Goal: Communication & Community: Answer question/provide support

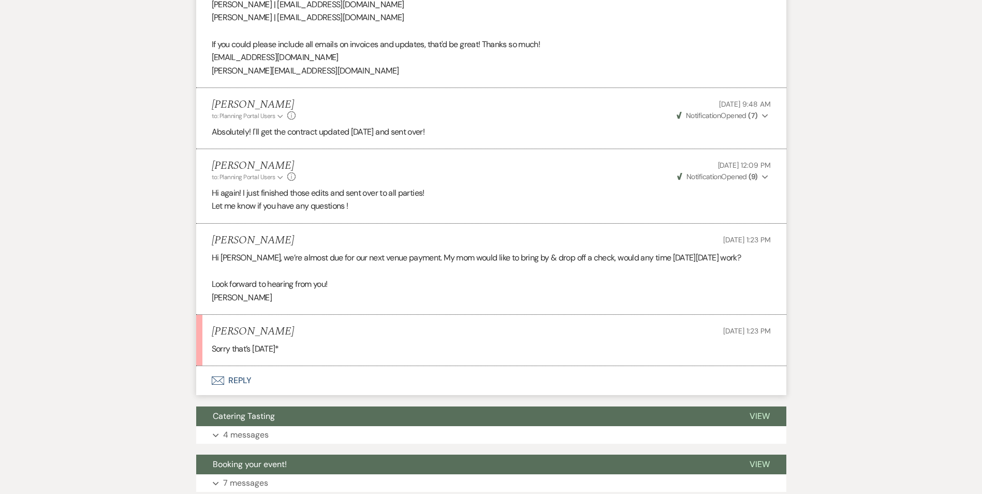
scroll to position [884, 0]
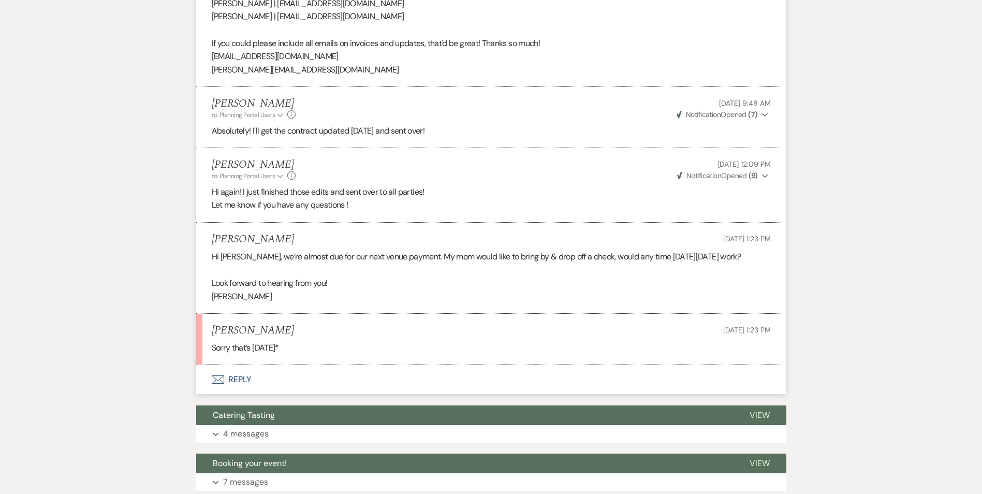
click at [229, 369] on button "Envelope Reply" at bounding box center [491, 379] width 590 height 29
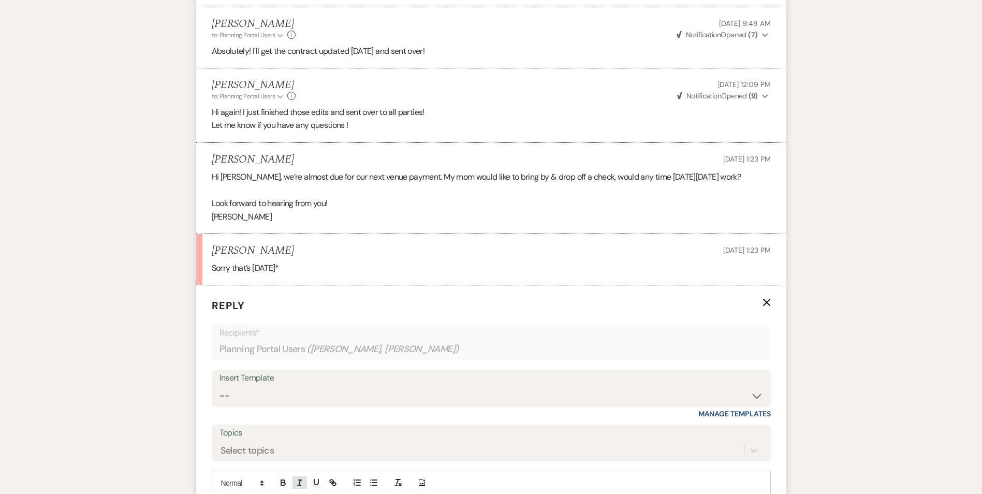
scroll to position [1040, 0]
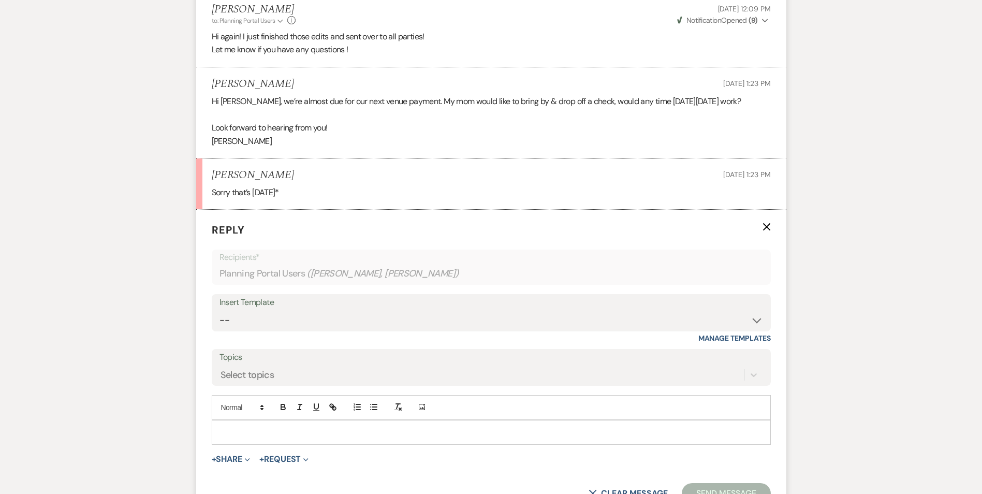
click at [276, 420] on div at bounding box center [491, 432] width 558 height 24
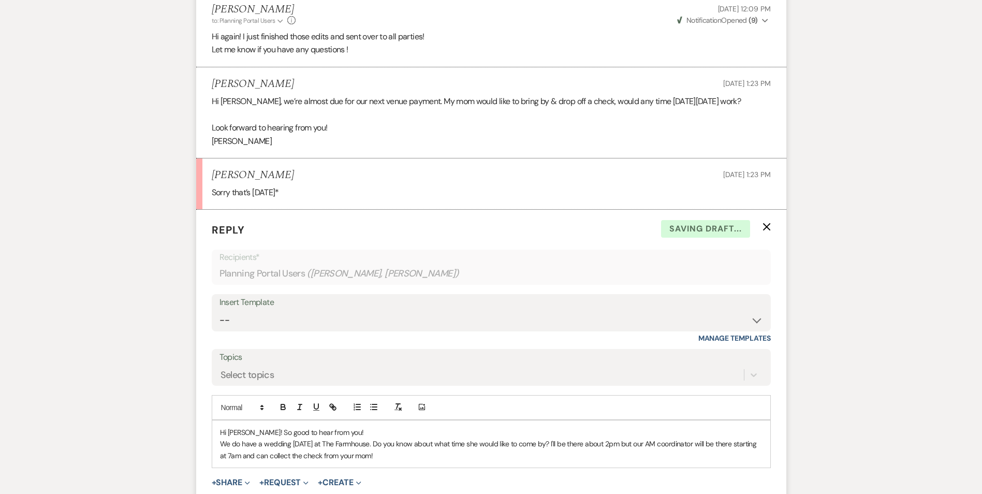
click at [559, 438] on p "We do have a wedding [DATE] at The Farmhouse. Do you know about what time she w…" at bounding box center [491, 449] width 542 height 23
click at [560, 438] on p "We do have a wedding [DATE] at The Farmhouse. Do you know about what time she w…" at bounding box center [491, 449] width 542 height 23
drag, startPoint x: 550, startPoint y: 430, endPoint x: 384, endPoint y: 427, distance: 165.6
click at [384, 438] on p "We do have a wedding [DATE] at The Farmhouse. Do you know about what time she w…" at bounding box center [491, 443] width 542 height 11
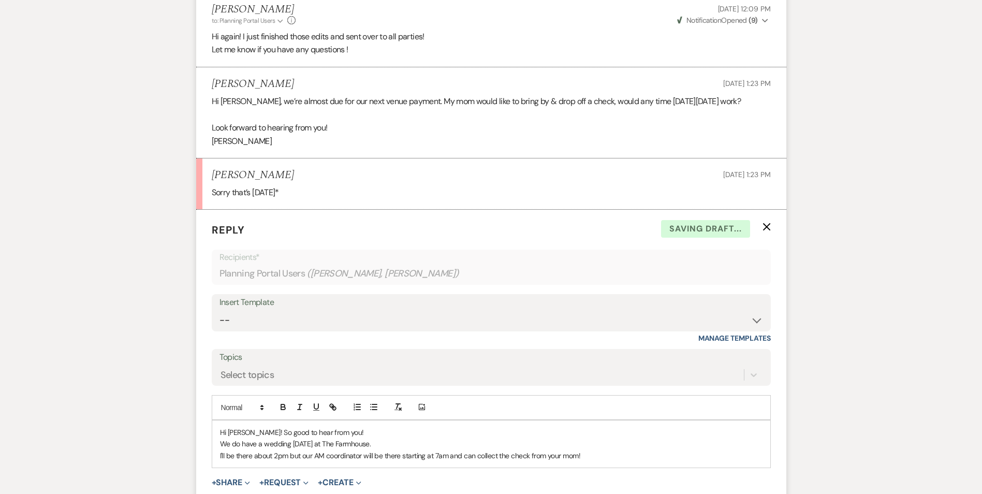
click at [342, 426] on p "Hi [PERSON_NAME]! So good to hear from you!" at bounding box center [491, 431] width 542 height 11
click at [403, 438] on p "We do have a wedding [DATE] at The Farmhouse." at bounding box center [491, 443] width 542 height 11
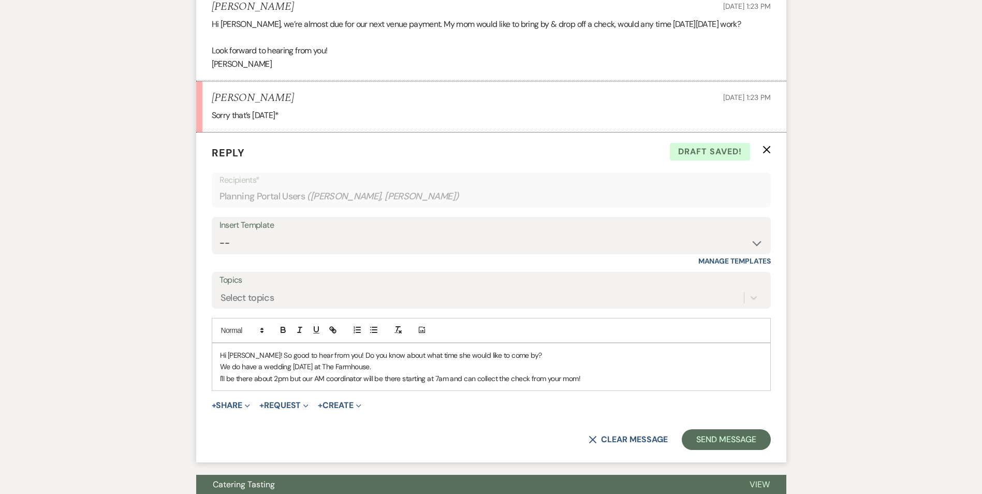
scroll to position [1195, 0]
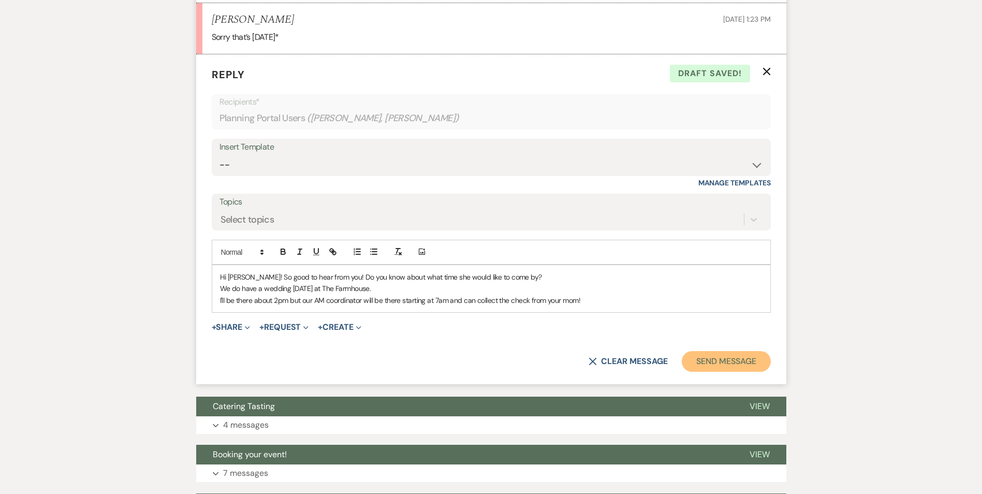
click at [708, 351] on button "Send Message" at bounding box center [726, 361] width 88 height 21
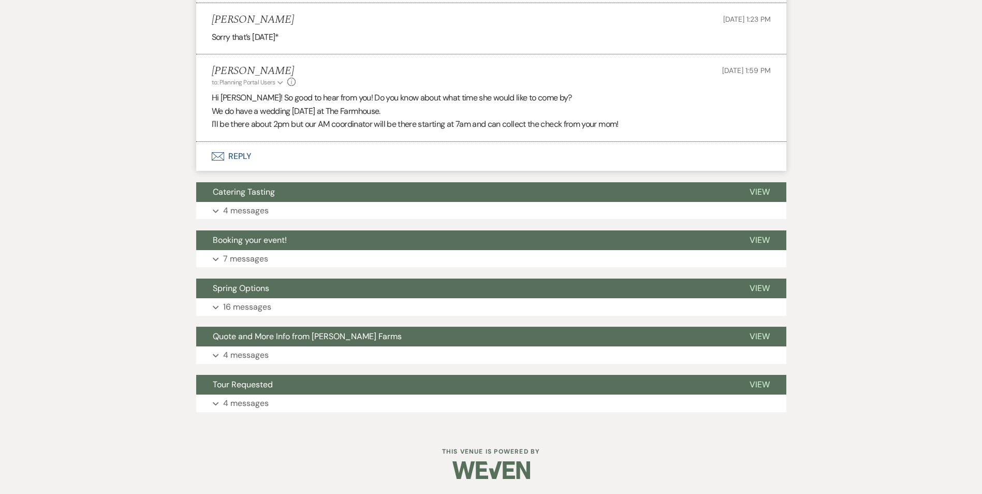
scroll to position [1182, 0]
